Goal: Check status: Check status

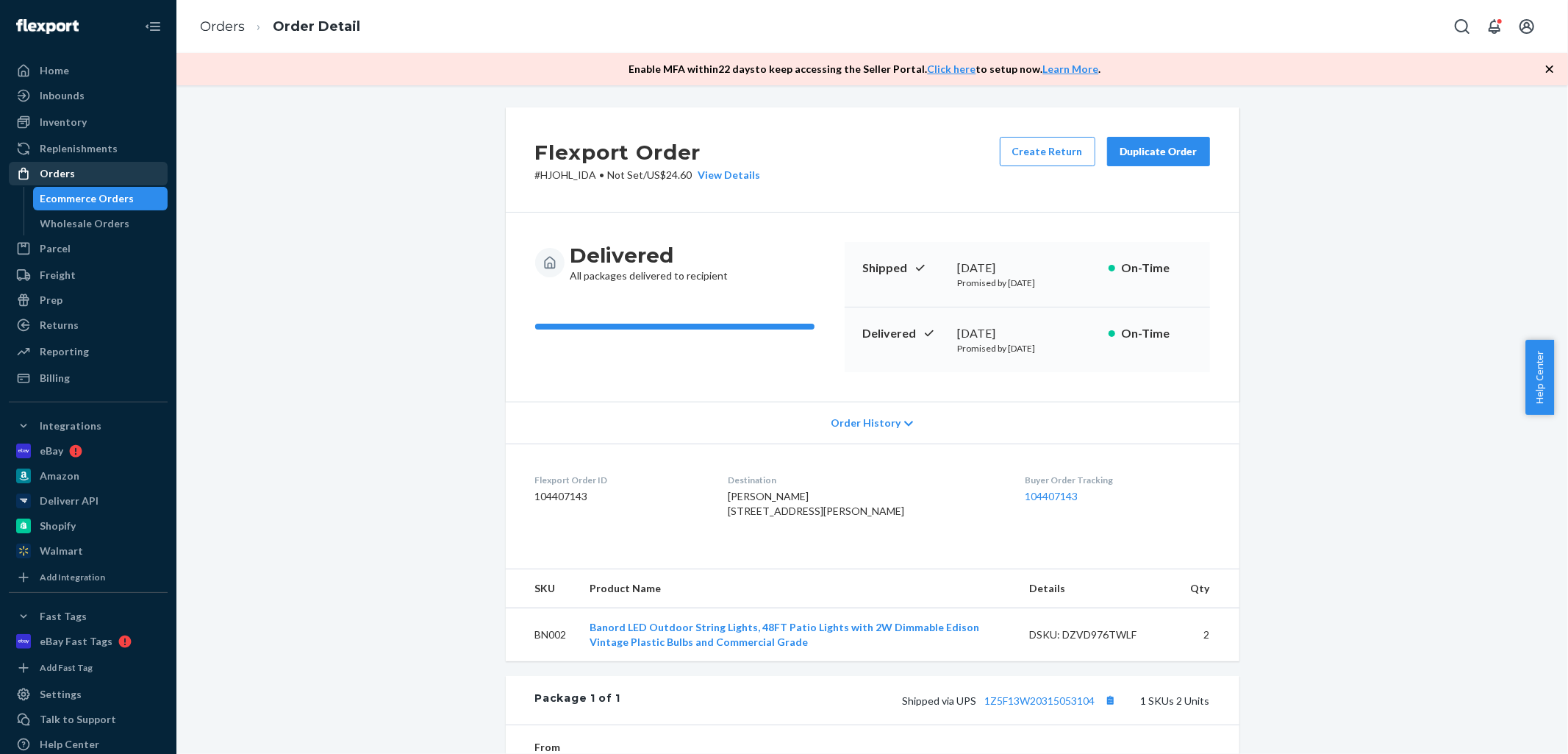
click at [63, 166] on div "Orders" at bounding box center [57, 174] width 35 height 15
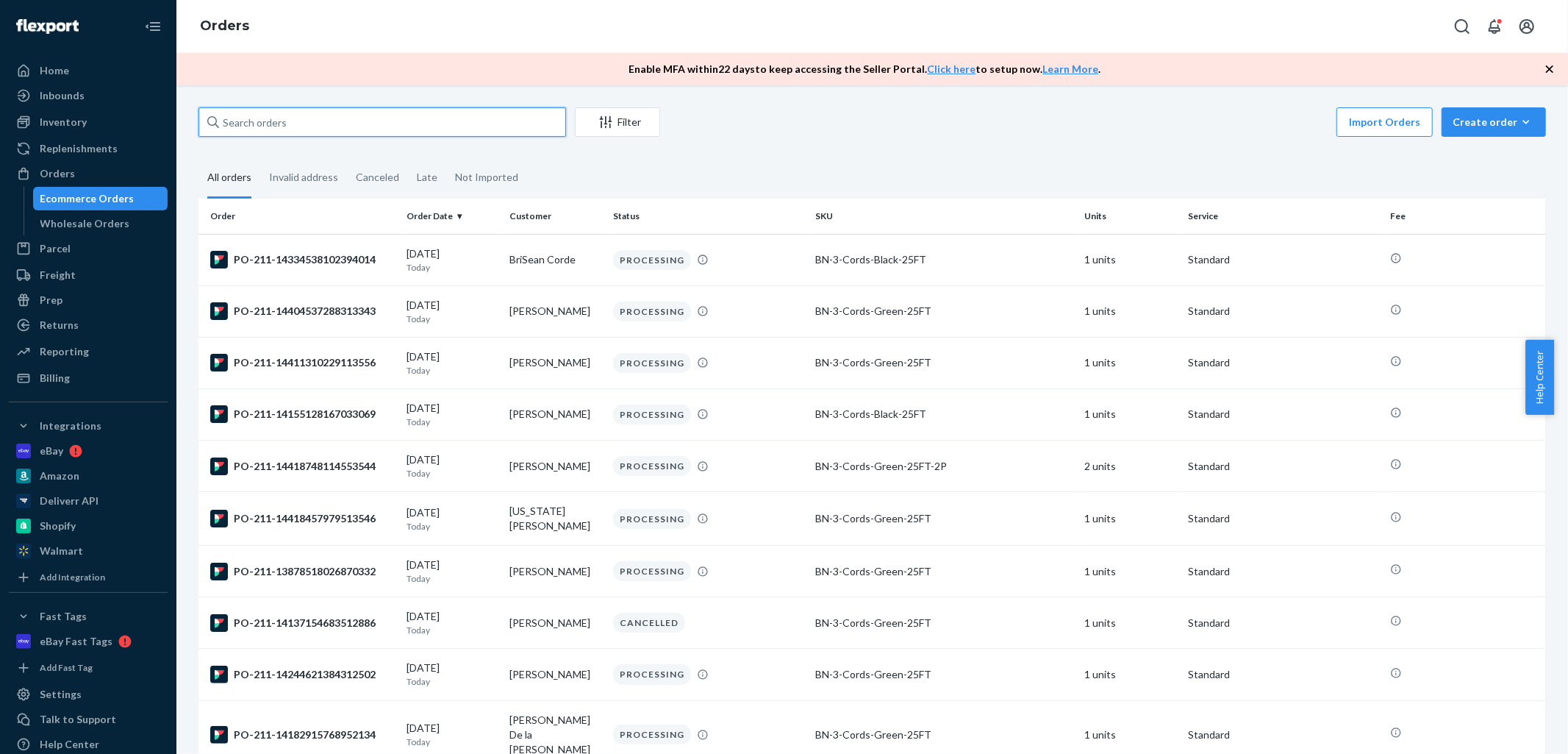
click at [371, 127] on input "text" at bounding box center [383, 122] width 368 height 29
click at [393, 123] on input "text" at bounding box center [383, 122] width 368 height 29
click at [344, 127] on input "text" at bounding box center [383, 122] width 368 height 29
paste input "[PERSON_NAME]"
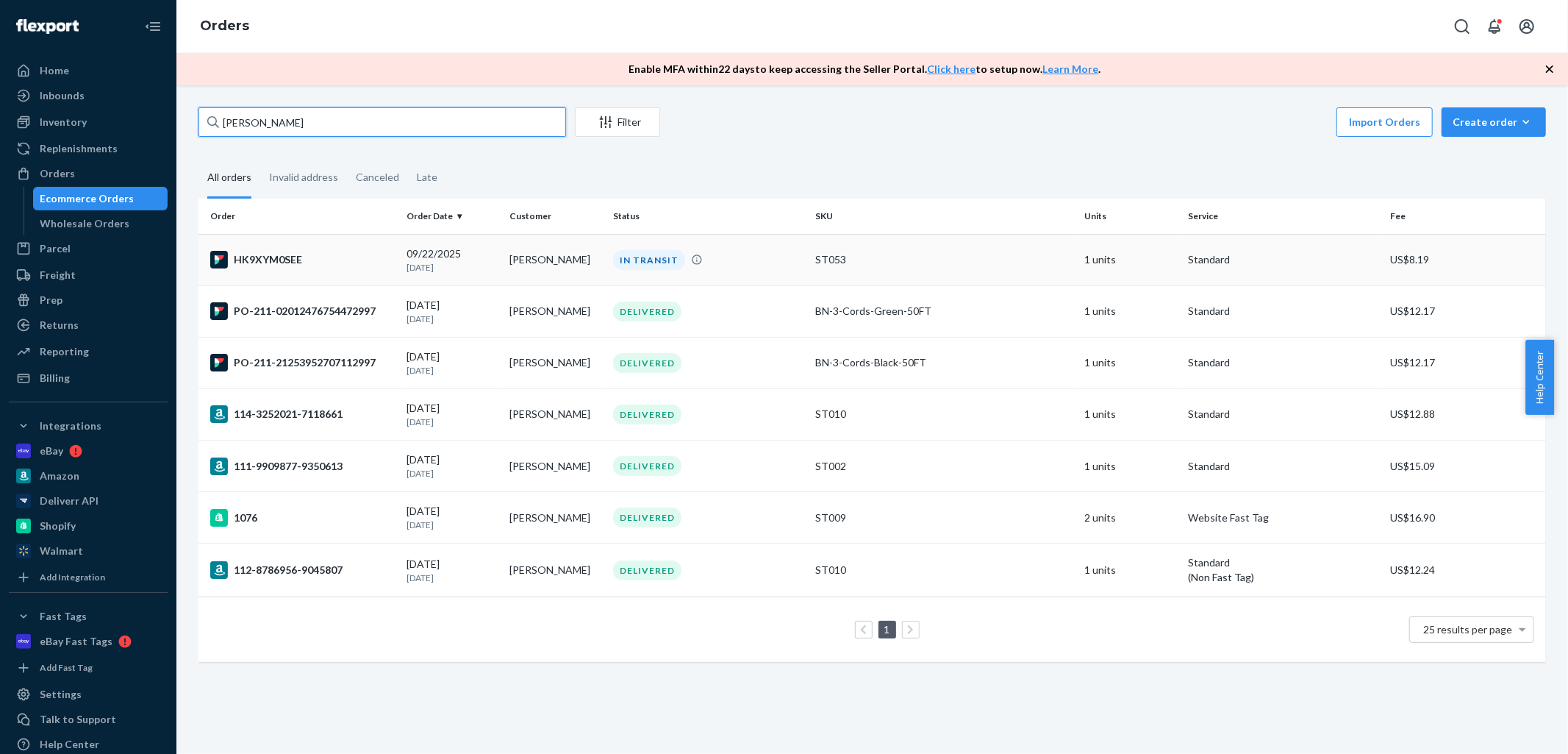
type input "[PERSON_NAME]"
click at [572, 267] on td "[PERSON_NAME]" at bounding box center [556, 259] width 104 height 51
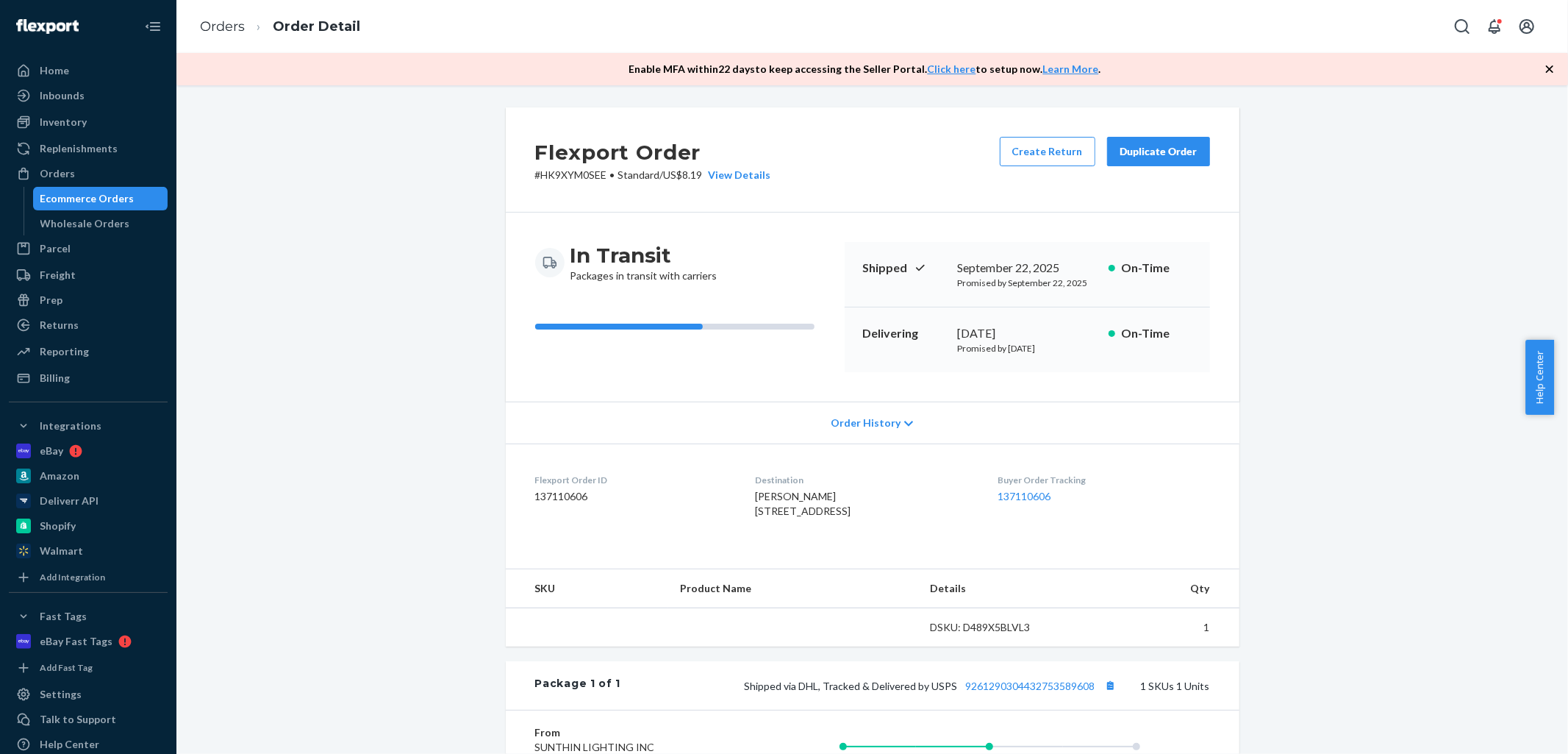
click at [1548, 69] on icon "button" at bounding box center [1550, 69] width 15 height 15
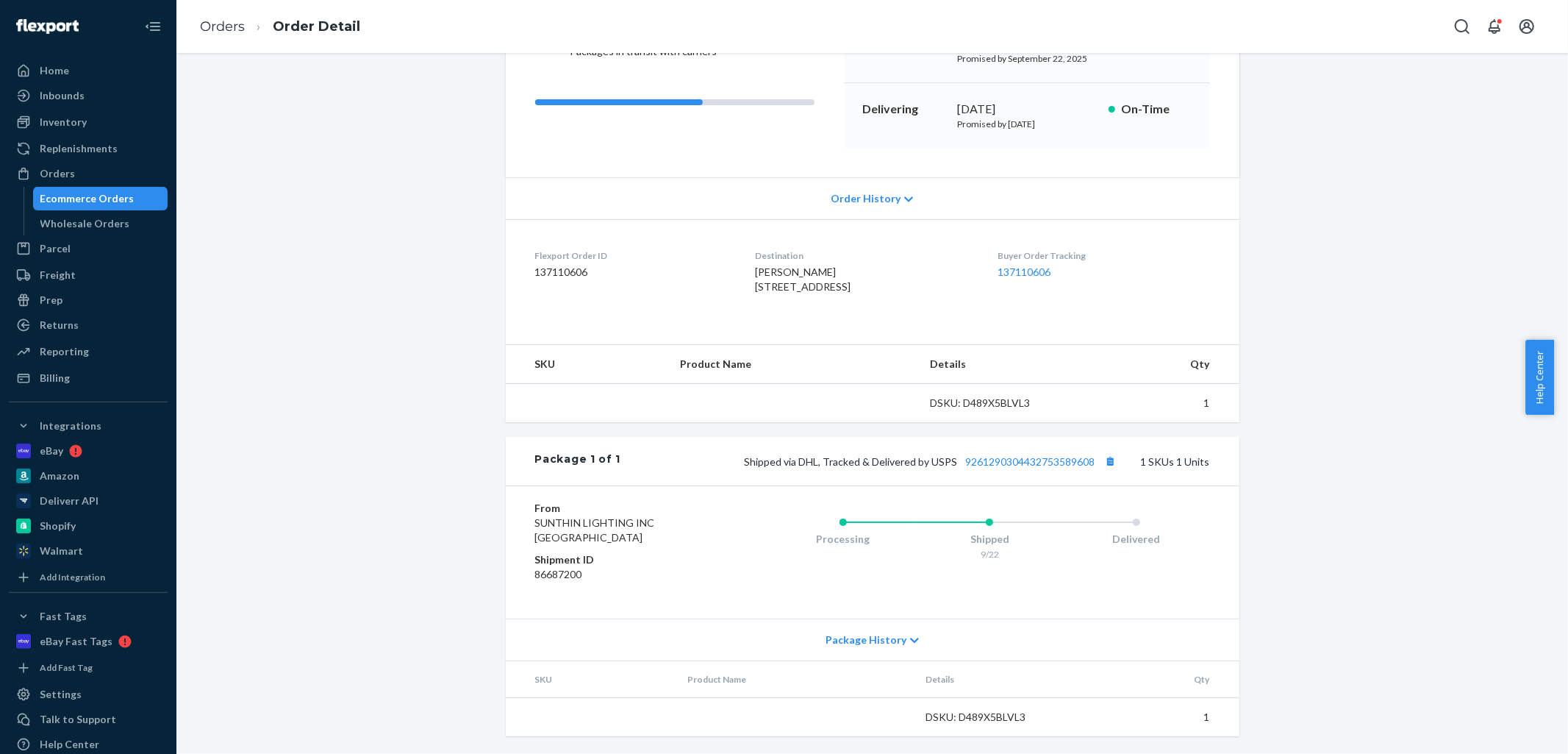
scroll to position [221, 0]
click at [1109, 460] on button "Copy tracking number" at bounding box center [1110, 460] width 19 height 19
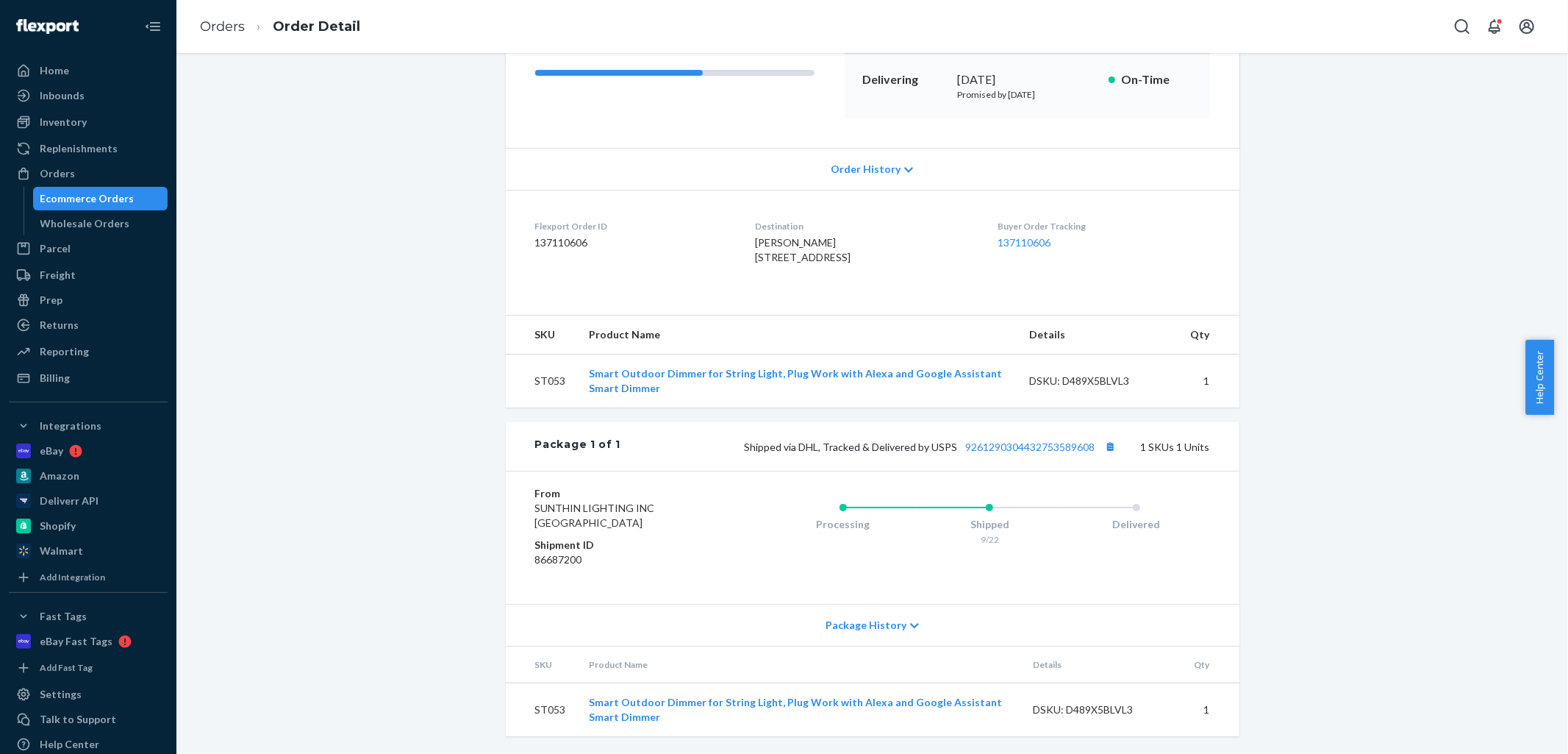
click at [545, 408] on td "ST053" at bounding box center [542, 381] width 72 height 53
copy td "ST053"
click at [79, 168] on div "Orders" at bounding box center [88, 173] width 156 height 20
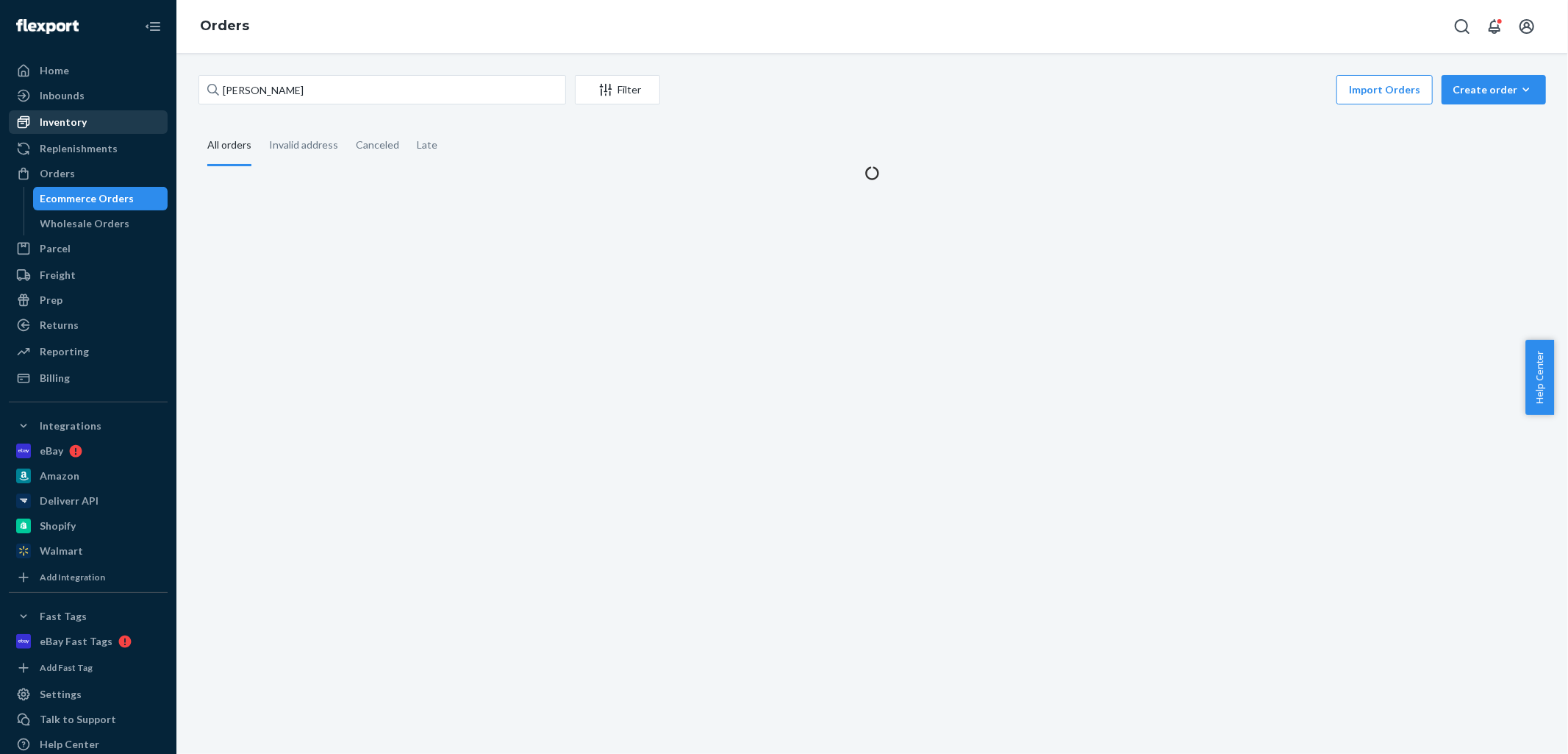
click at [89, 123] on div "Inventory" at bounding box center [88, 121] width 156 height 20
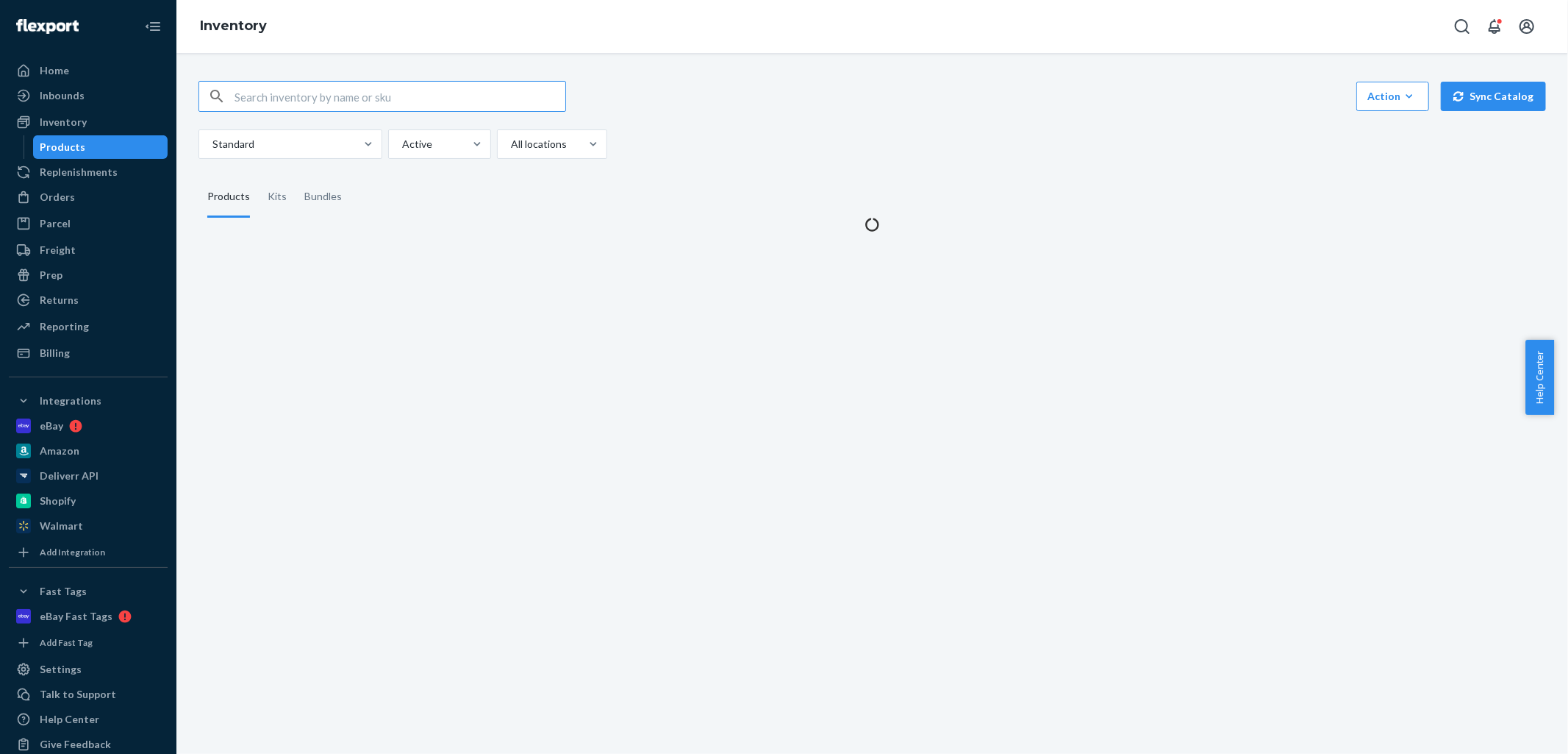
click at [278, 81] on div at bounding box center [383, 96] width 368 height 31
click at [280, 84] on input "text" at bounding box center [399, 96] width 331 height 29
paste input "ST053"
type input "ST053"
